Goal: Task Accomplishment & Management: Manage account settings

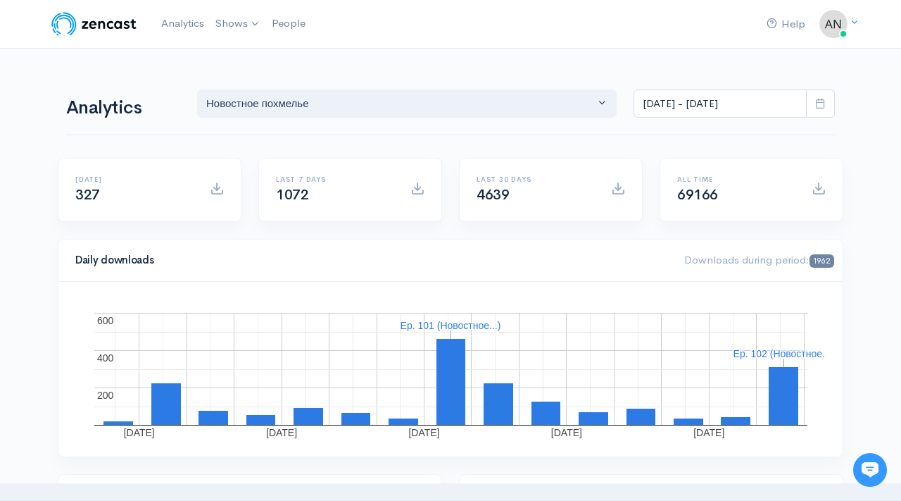
scroll to position [12, 0]
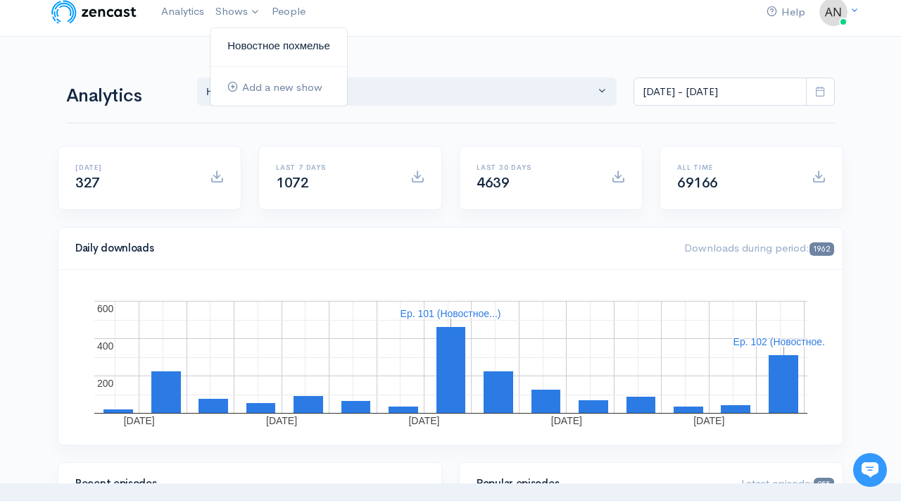
click at [251, 46] on link "Новостное похмелье" at bounding box center [279, 46] width 137 height 25
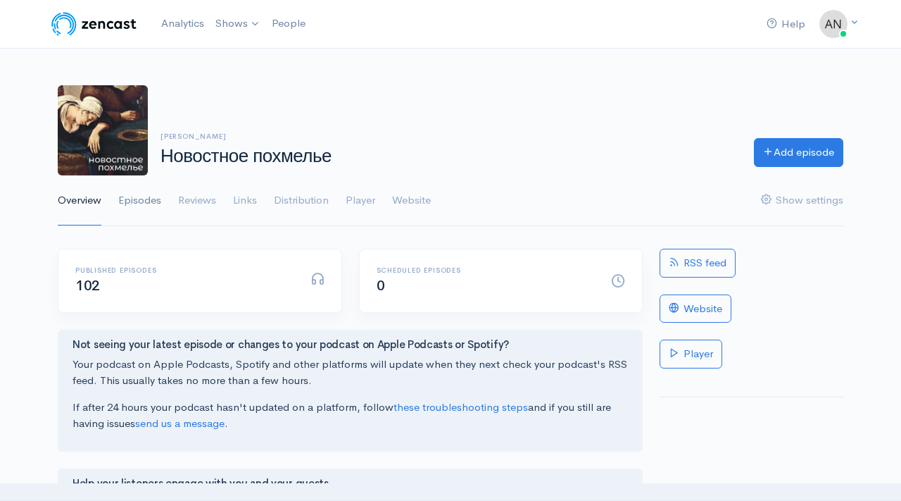
click at [132, 196] on link "Episodes" at bounding box center [139, 200] width 43 height 51
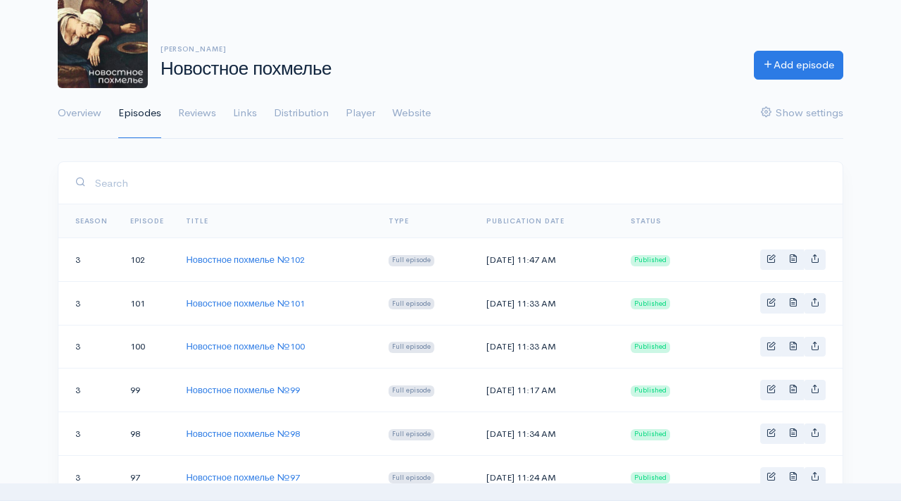
scroll to position [86, 0]
click at [280, 261] on link "Новостное похмелье №102" at bounding box center [245, 261] width 119 height 12
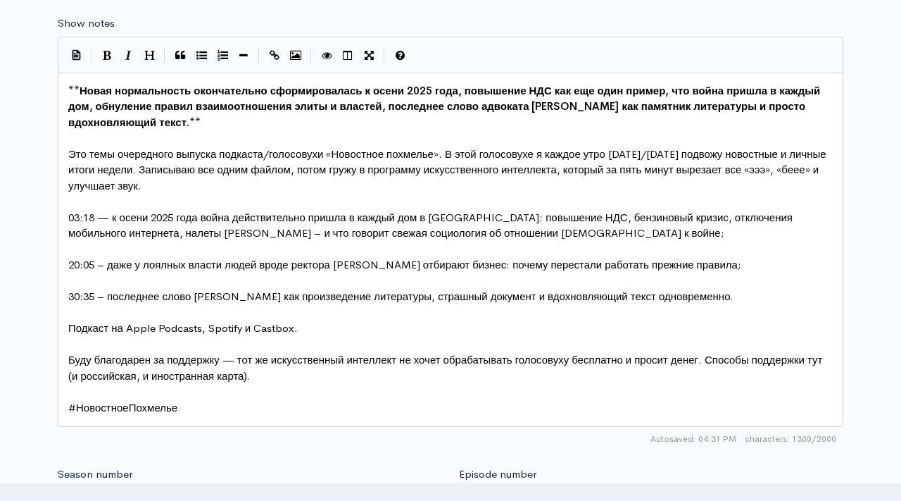
click at [93, 265] on span "20:05 – даже у лоялных власти людей вроде ректора [PERSON_NAME] отбирают бизнес…" at bounding box center [404, 264] width 672 height 13
type textarea "7"
click at [168, 263] on span "20:07 – даже у лоялных власти людей вроде ректора [PERSON_NAME] отбирают бизнес…" at bounding box center [404, 264] width 672 height 13
type textarea "m"
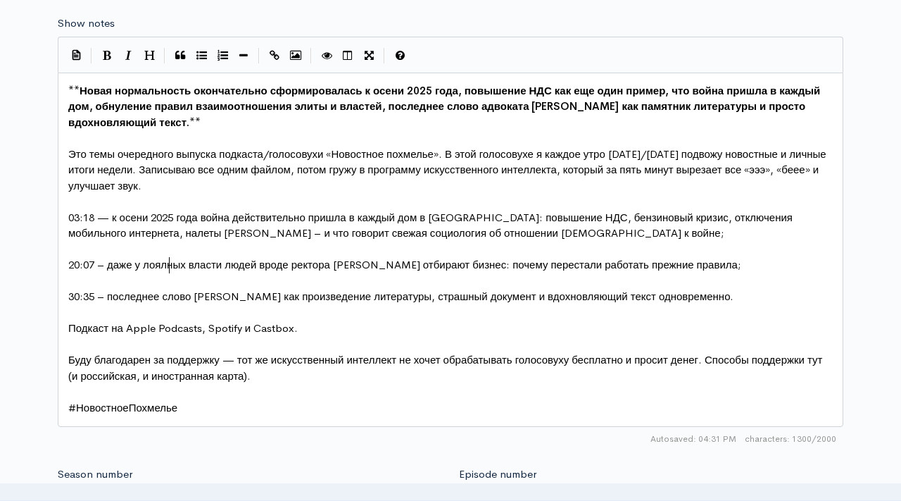
type textarea "n"
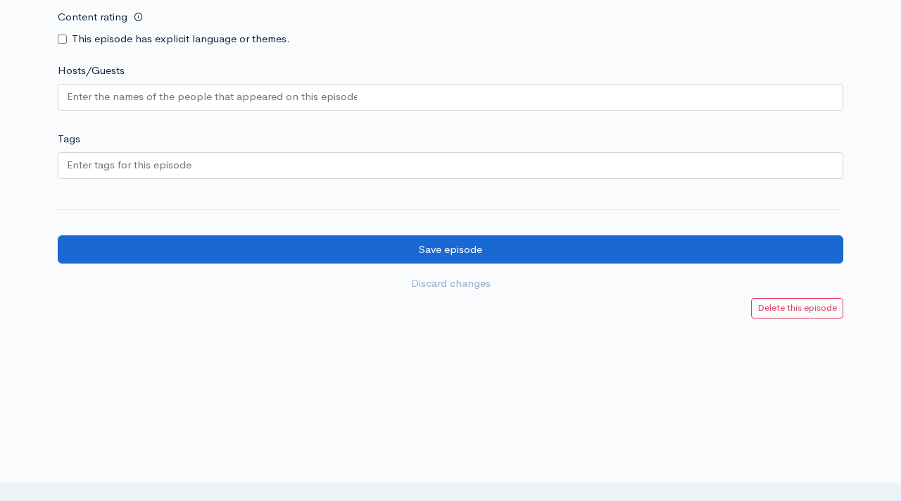
type textarea "ь"
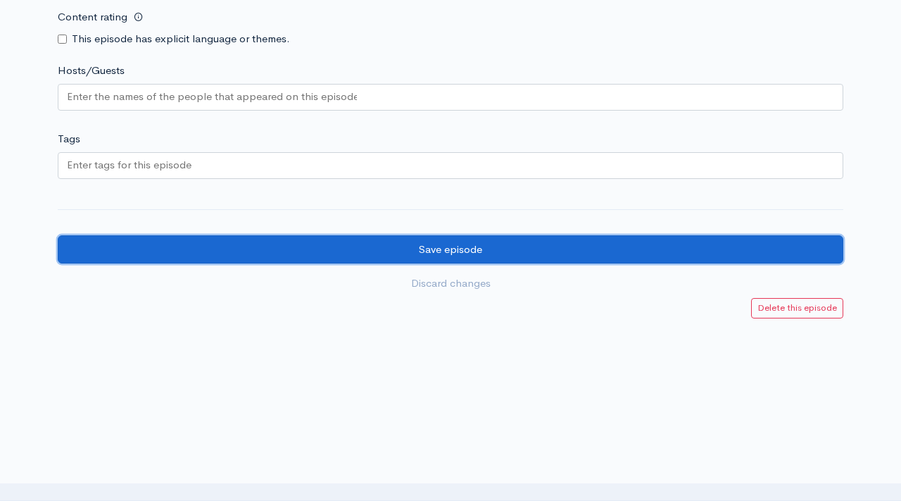
click at [397, 240] on input "Save episode" at bounding box center [451, 249] width 786 height 29
